Goal: Information Seeking & Learning: Learn about a topic

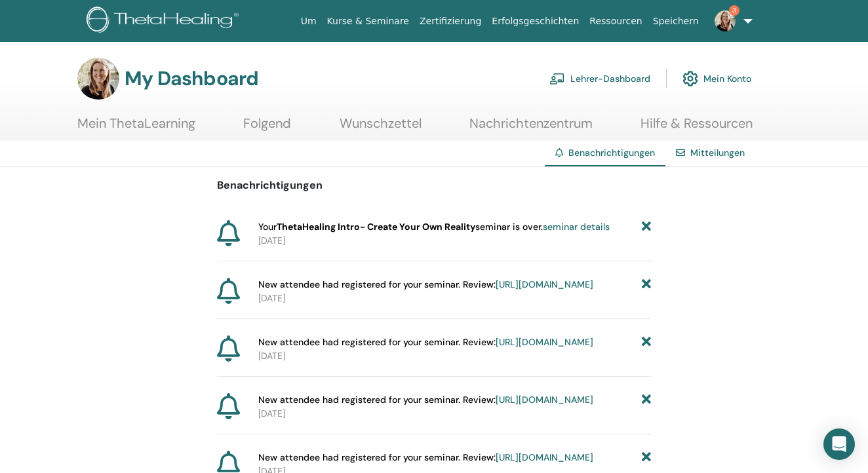
click at [646, 226] on icon at bounding box center [646, 227] width 9 height 14
click at [524, 233] on link "https://member.thetahealing.com/instructor/seminar/374335/attendees" at bounding box center [545, 227] width 98 height 12
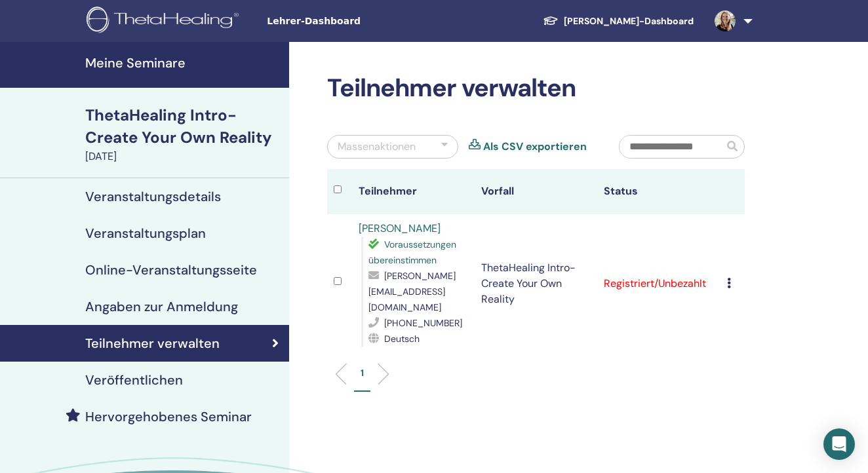
click at [743, 23] on link at bounding box center [731, 21] width 54 height 42
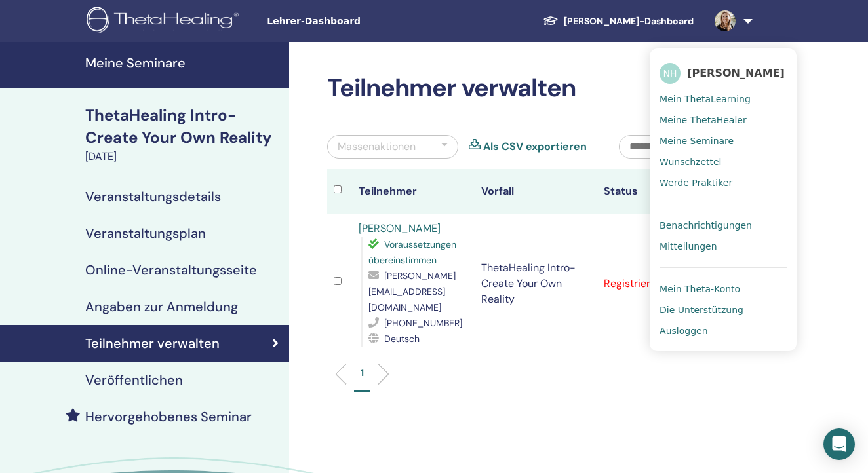
click at [690, 220] on span "Benachrichtigungen" at bounding box center [706, 226] width 92 height 12
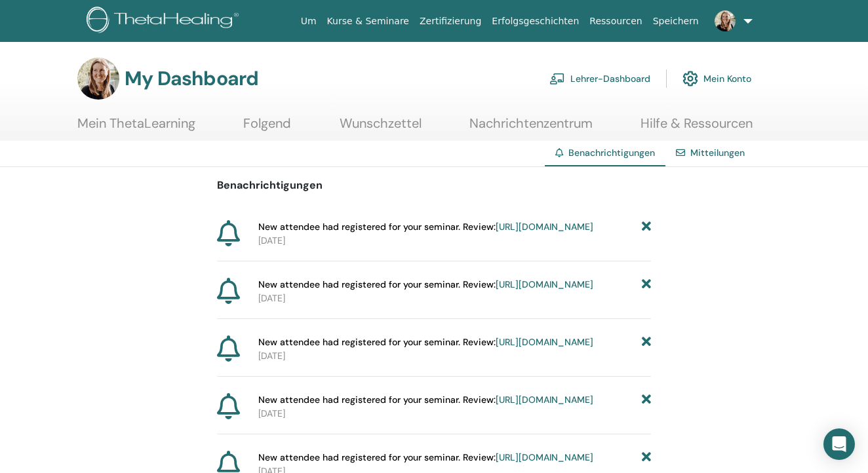
click at [645, 226] on icon at bounding box center [646, 227] width 9 height 14
click at [496, 233] on link "https://member.thetahealing.com/instructor/seminar/361246/attendees" at bounding box center [545, 227] width 98 height 12
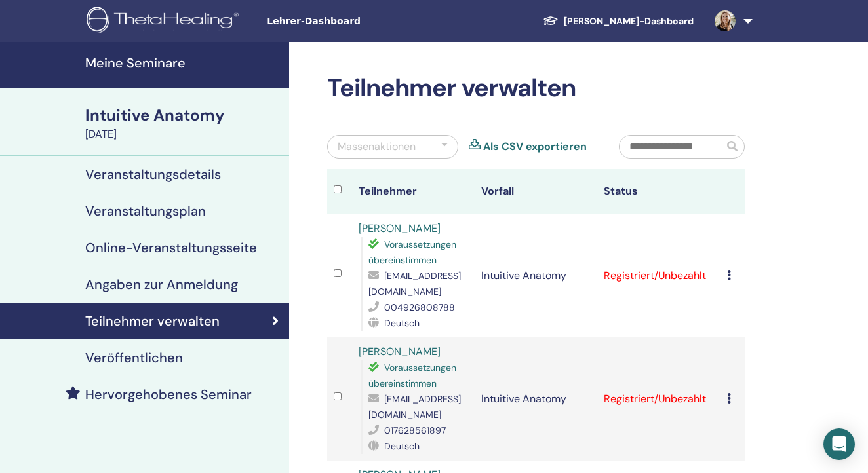
click at [744, 25] on link at bounding box center [731, 21] width 54 height 42
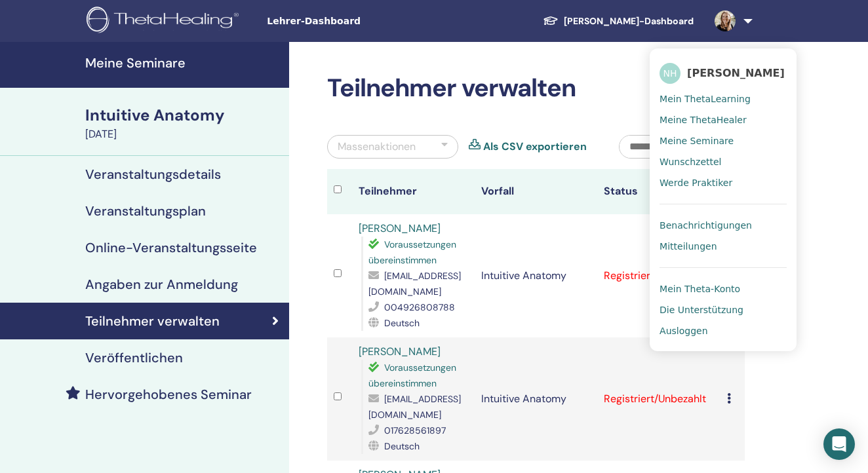
click at [692, 222] on span "Benachrichtigungen" at bounding box center [706, 226] width 92 height 12
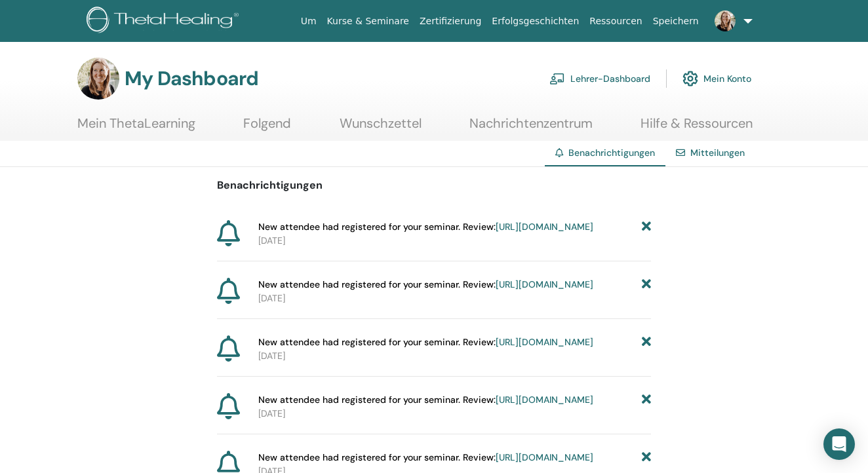
click at [530, 290] on link "[URL][DOMAIN_NAME]" at bounding box center [545, 285] width 98 height 12
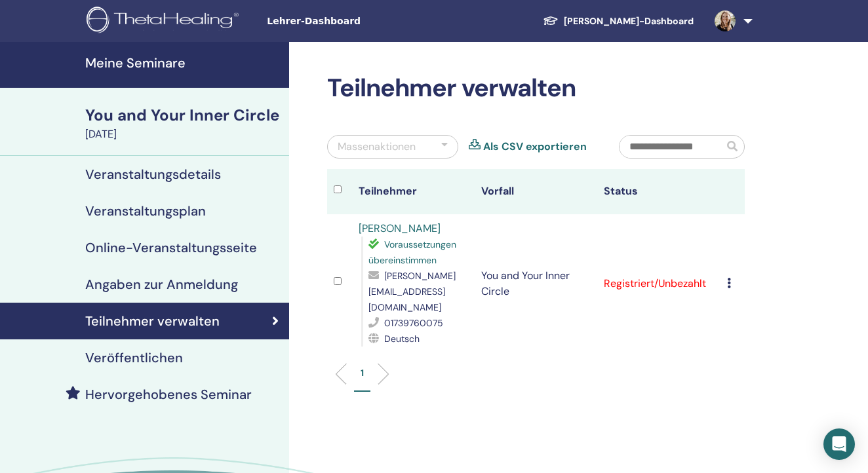
click at [747, 20] on link at bounding box center [731, 21] width 54 height 42
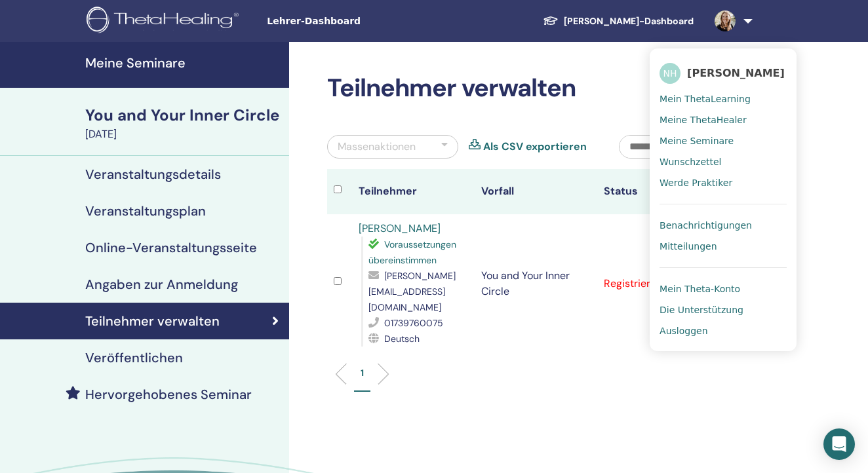
click at [686, 226] on span "Benachrichtigungen" at bounding box center [706, 226] width 92 height 12
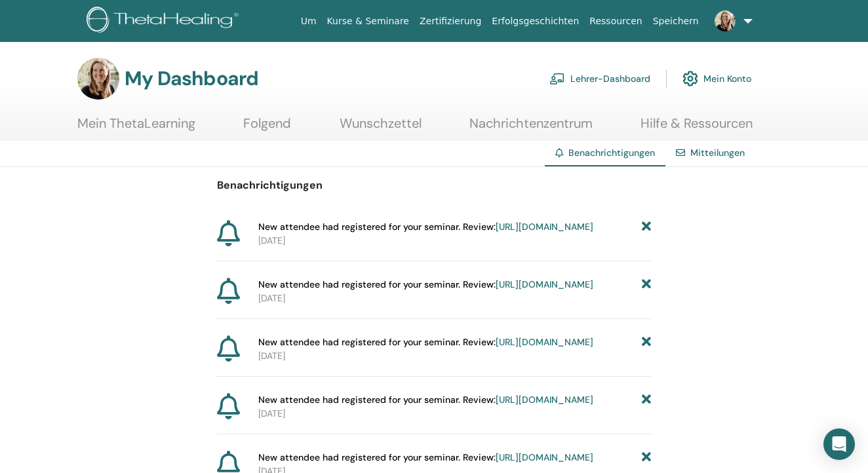
click at [519, 349] on span "New attendee had registered for your seminar. Review: https://member.thetaheali…" at bounding box center [425, 343] width 335 height 14
click at [517, 348] on link "https://member.thetahealing.com/instructor/seminar/373648/attendees" at bounding box center [545, 342] width 98 height 12
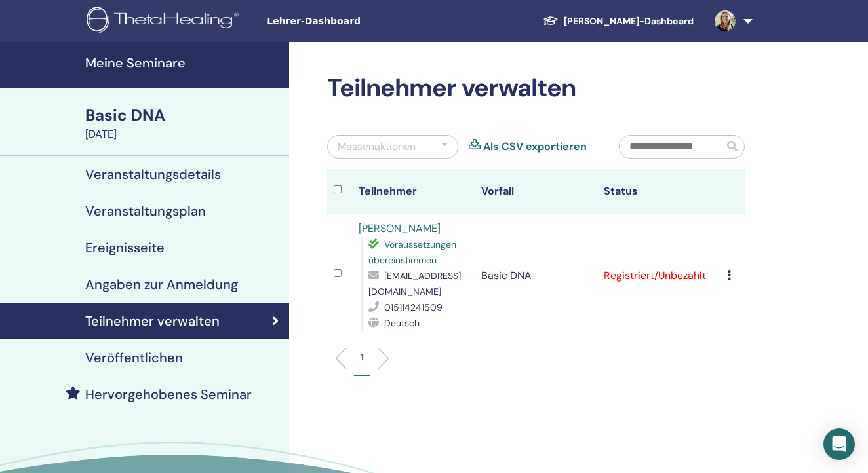
click at [148, 122] on div "Basic DNA" at bounding box center [183, 115] width 196 height 22
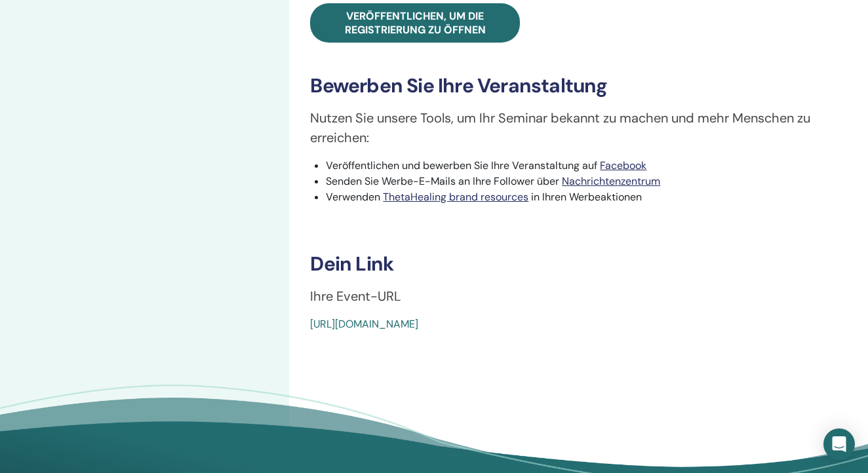
scroll to position [529, 0]
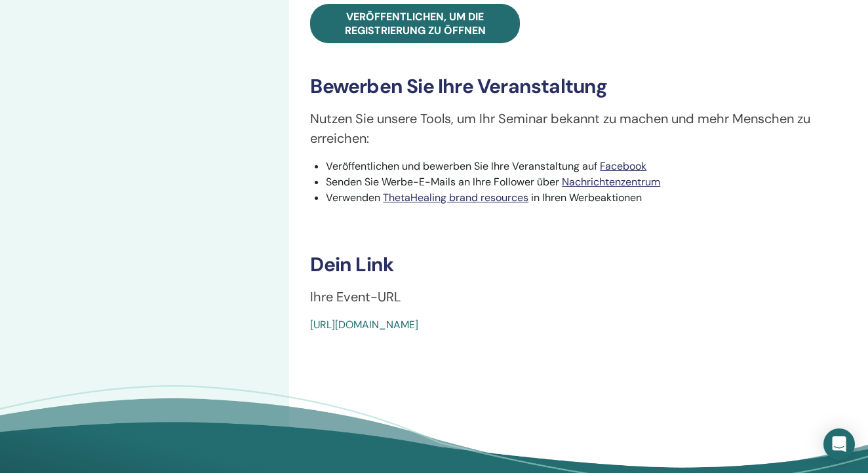
drag, startPoint x: 308, startPoint y: 346, endPoint x: 553, endPoint y: 361, distance: 245.0
click at [553, 361] on div "Basic DNA Ereignistyp Persönlich Ereignisstatus Aktiv veröffentlicht Anmeldunge…" at bounding box center [578, 15] width 579 height 1004
copy link "https://www.thetahealing.com/seminar-373648-details.html"
